Goal: Check status: Check status

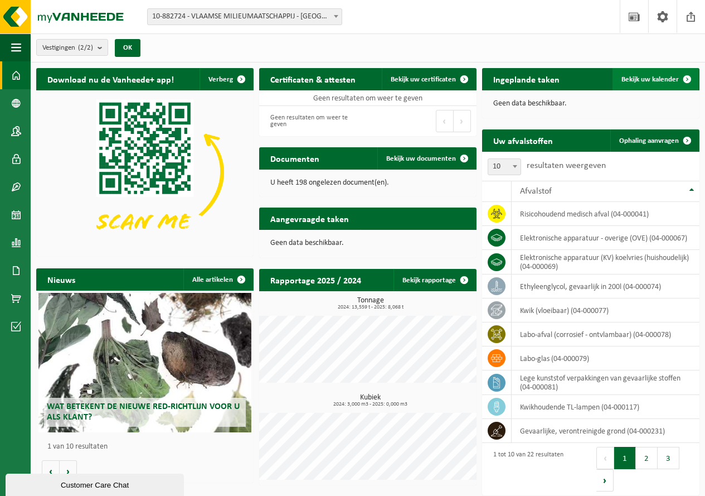
click at [645, 79] on span "Bekijk uw kalender" at bounding box center [650, 79] width 57 height 7
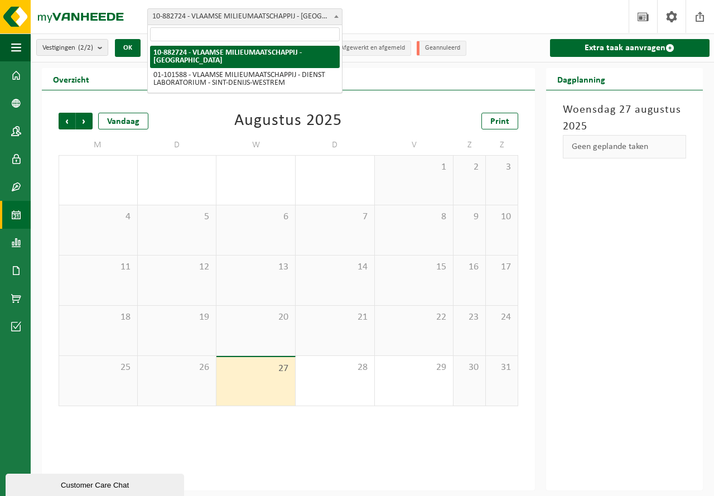
click at [341, 16] on span at bounding box center [336, 16] width 11 height 14
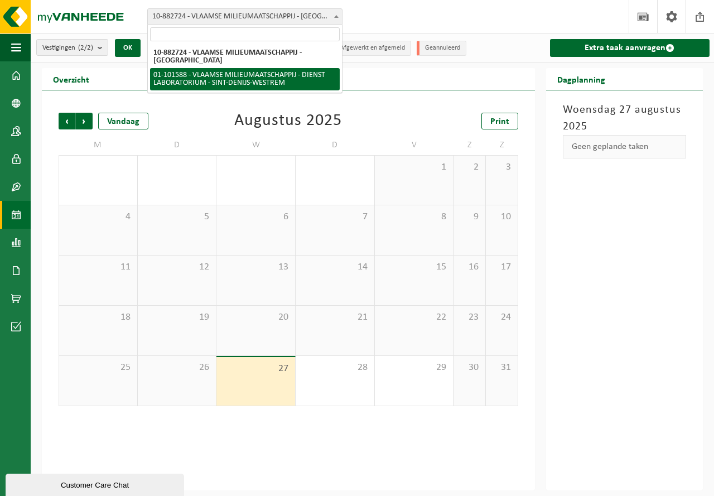
select select "111040"
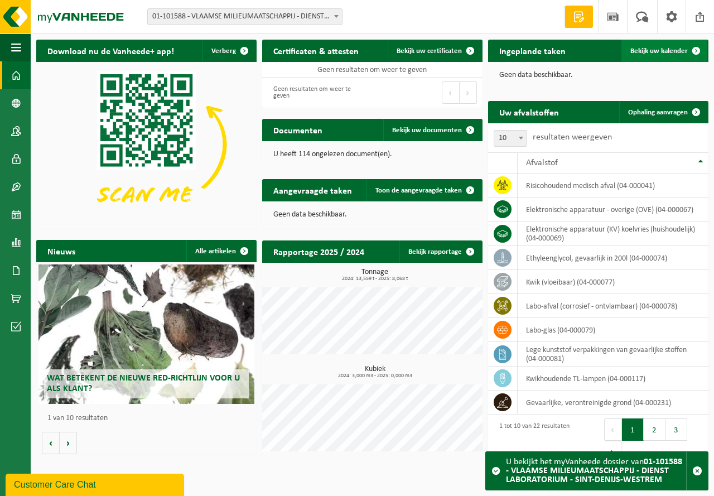
click at [647, 51] on span "Bekijk uw kalender" at bounding box center [658, 50] width 57 height 7
